Goal: Navigation & Orientation: Find specific page/section

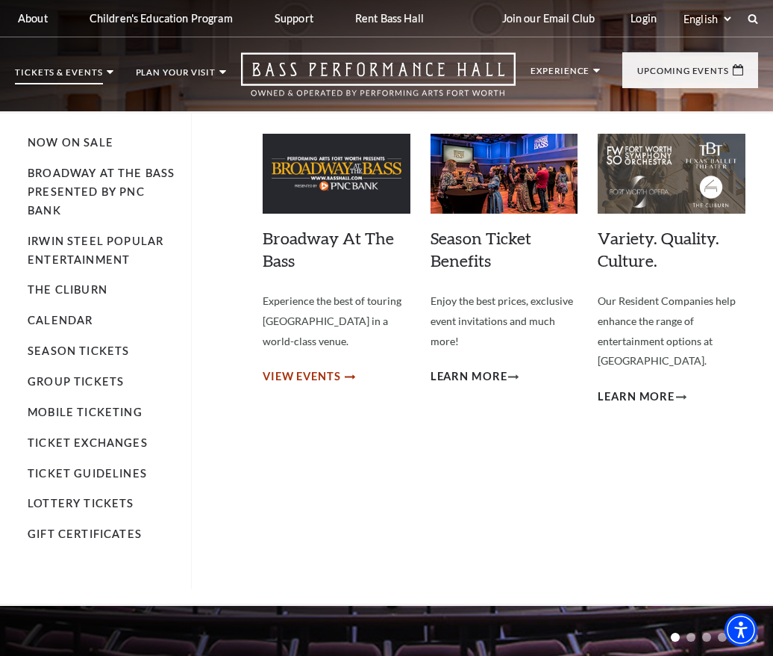
click at [320, 373] on span "View Events" at bounding box center [302, 376] width 78 height 19
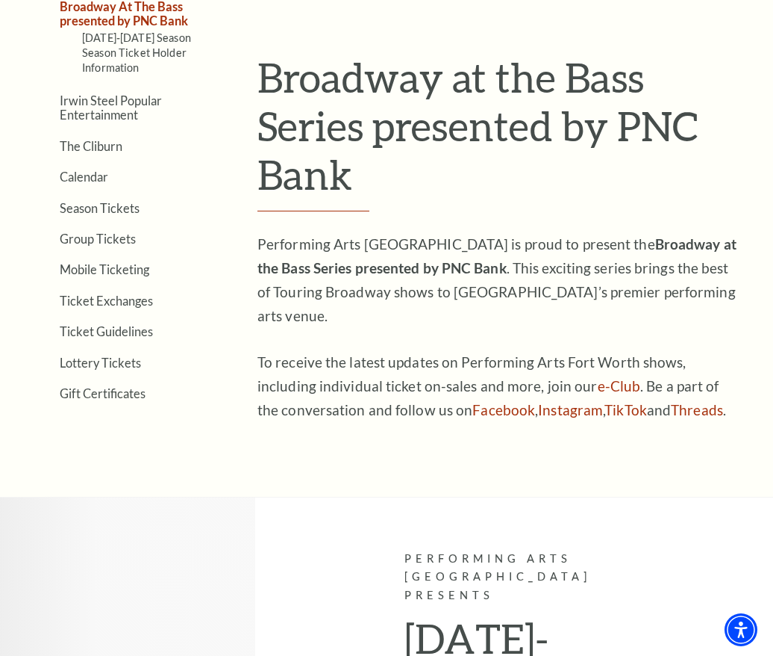
scroll to position [347, 0]
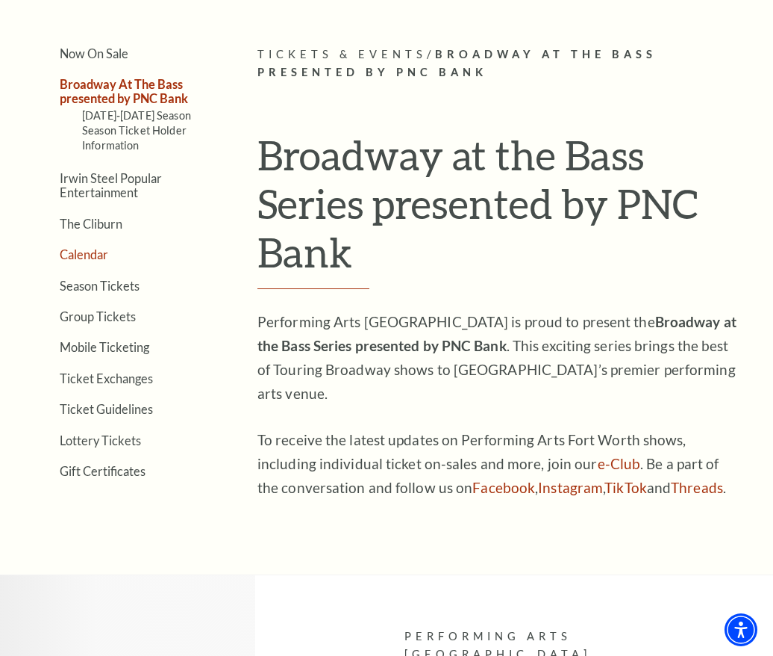
click at [96, 252] on link "Calendar" at bounding box center [84, 254] width 49 height 14
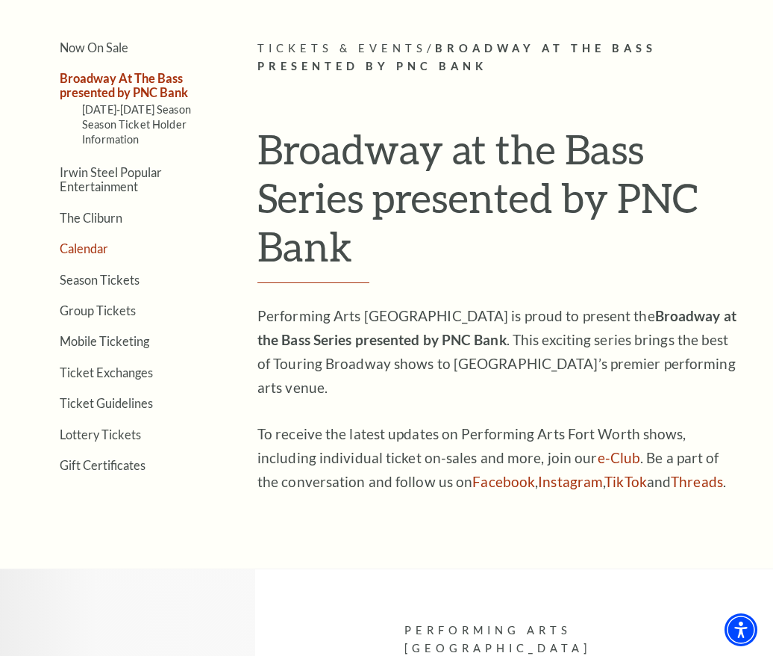
scroll to position [304, 0]
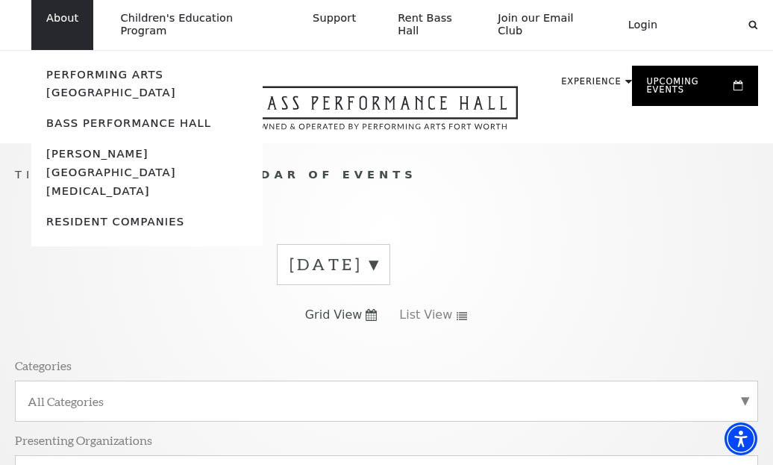
click at [103, 50] on ul "Performing Arts Fort Worth Bass Performance Hall Maddox Muse Center Resident Co…" at bounding box center [146, 148] width 231 height 196
click at [103, 68] on link "Performing Arts [GEOGRAPHIC_DATA]" at bounding box center [111, 83] width 130 height 31
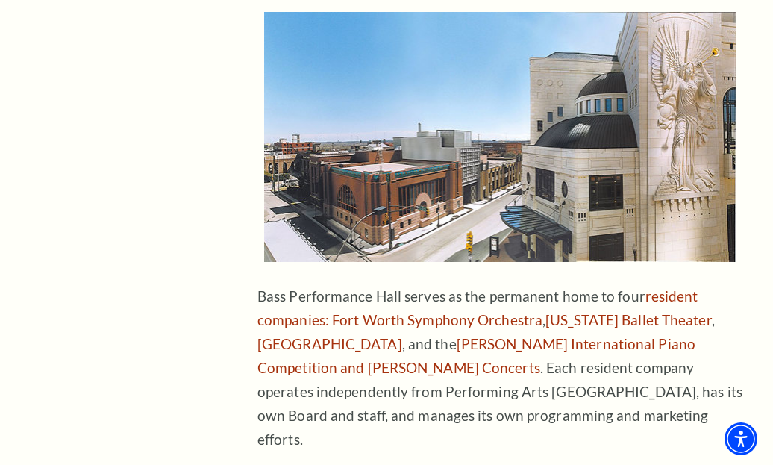
scroll to position [655, 0]
